Goal: Find specific fact: Find specific fact

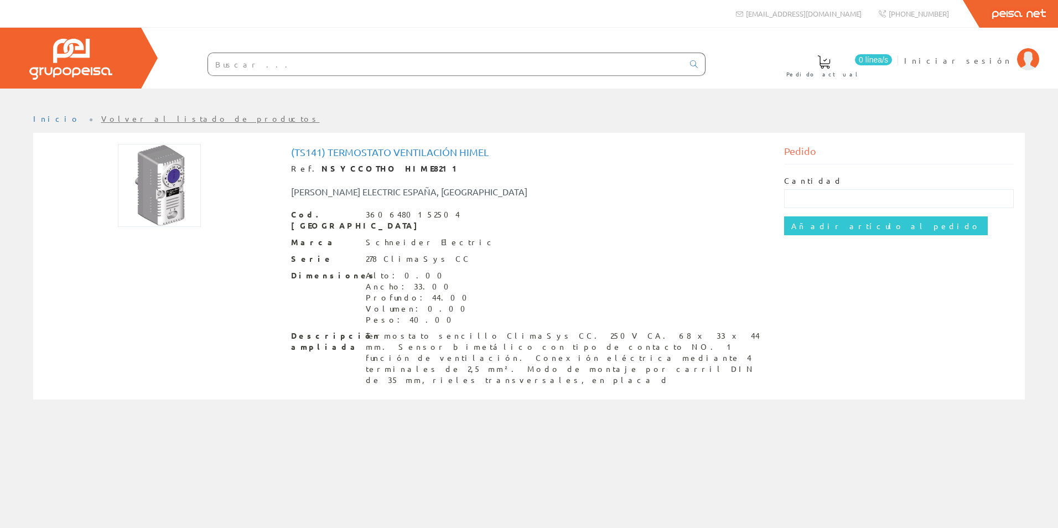
click at [179, 196] on img at bounding box center [159, 185] width 83 height 83
drag, startPoint x: 398, startPoint y: 171, endPoint x: 306, endPoint y: 169, distance: 91.9
click at [306, 169] on div "Ref. NSYCCOTHO HIME8211" at bounding box center [529, 168] width 477 height 11
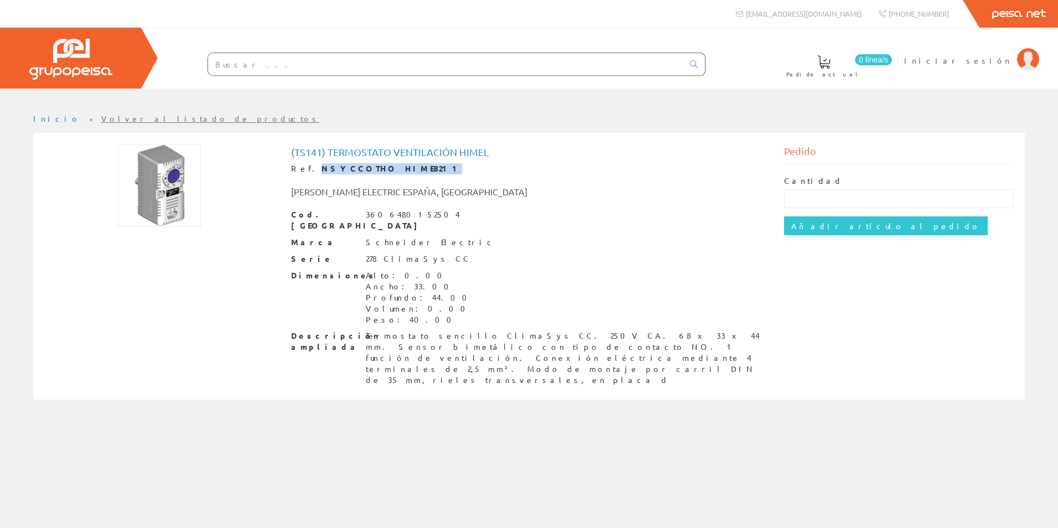
copy strong "NSYCCOTHO HIME8211"
click at [338, 270] on span "Dimensiones" at bounding box center [324, 275] width 66 height 11
click at [371, 213] on div "3606480152504" at bounding box center [413, 214] width 94 height 11
click at [351, 167] on strong "NSYCCOTHO HIME8211" at bounding box center [392, 168] width 141 height 10
click at [154, 170] on img at bounding box center [159, 185] width 83 height 83
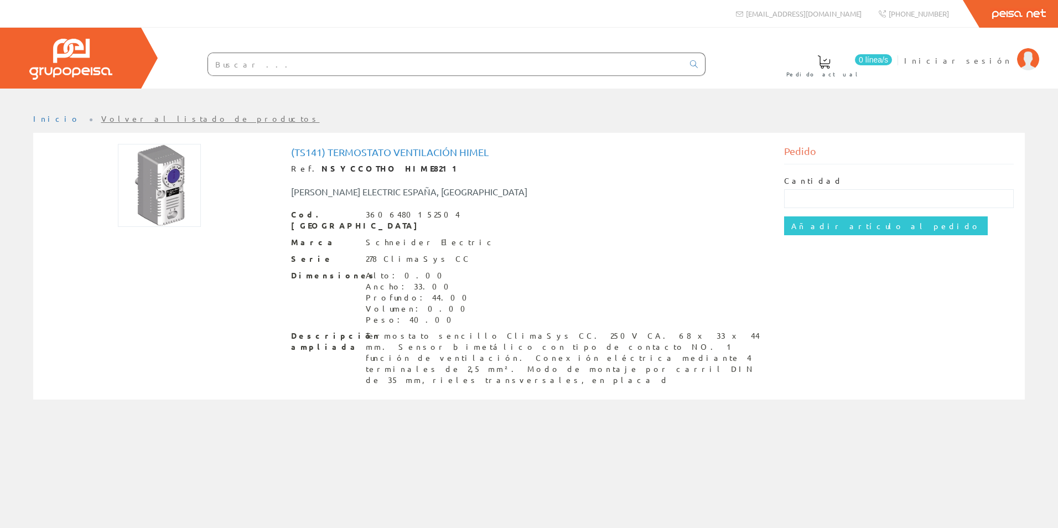
click at [154, 170] on img at bounding box center [159, 185] width 83 height 83
drag, startPoint x: 351, startPoint y: 166, endPoint x: 308, endPoint y: 164, distance: 43.8
click at [322, 164] on strong "NSYCCOTHO HIME8211" at bounding box center [392, 168] width 141 height 10
copy strong "NSYCCOTHO"
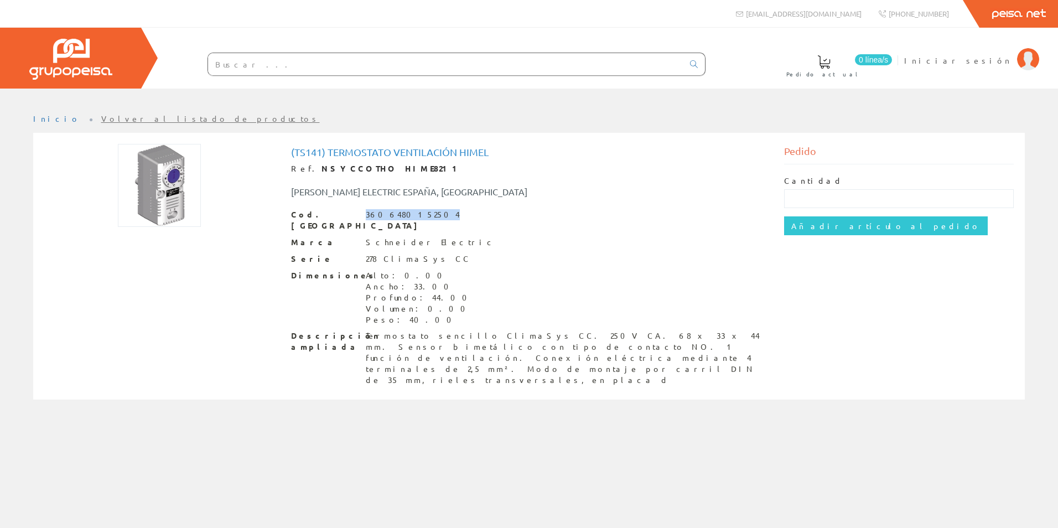
drag, startPoint x: 427, startPoint y: 214, endPoint x: 365, endPoint y: 213, distance: 62.6
click at [365, 213] on div "Cod. Barras 3606480152504" at bounding box center [529, 220] width 477 height 22
copy div "3606480152504"
